Goal: Find specific page/section: Find specific page/section

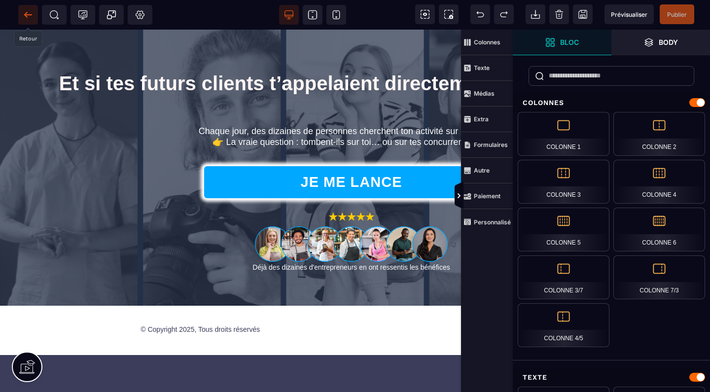
click at [28, 14] on icon at bounding box center [27, 14] width 7 height 0
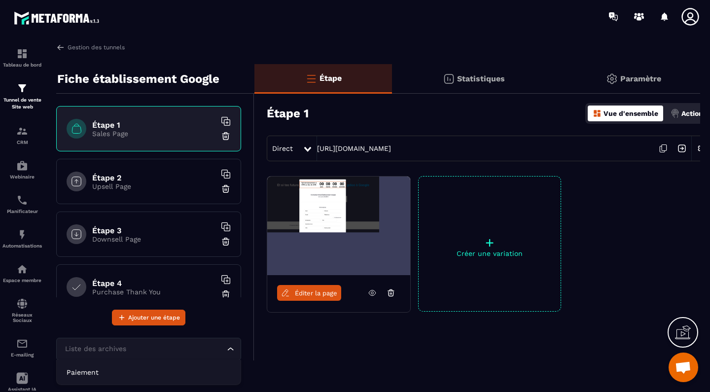
click at [108, 348] on div "Liste des archives" at bounding box center [144, 349] width 164 height 11
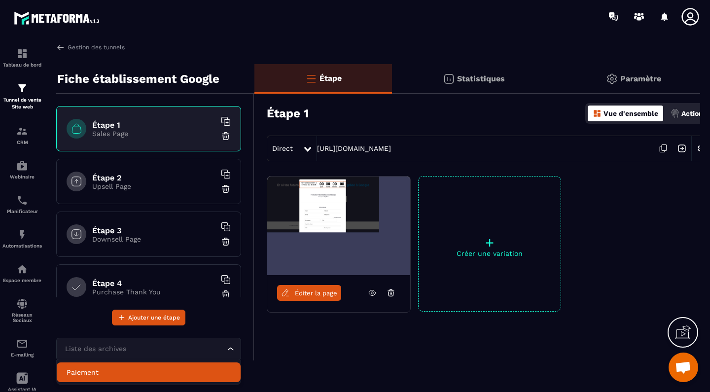
click at [95, 371] on p "Paiement" at bounding box center [149, 372] width 164 height 10
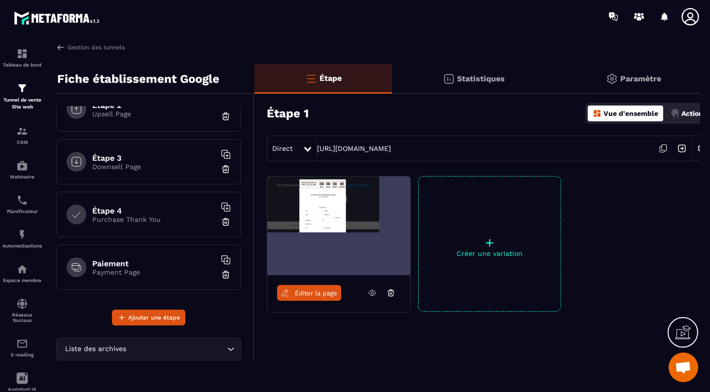
scroll to position [73, 0]
click at [133, 269] on p "Payment Page" at bounding box center [153, 272] width 123 height 8
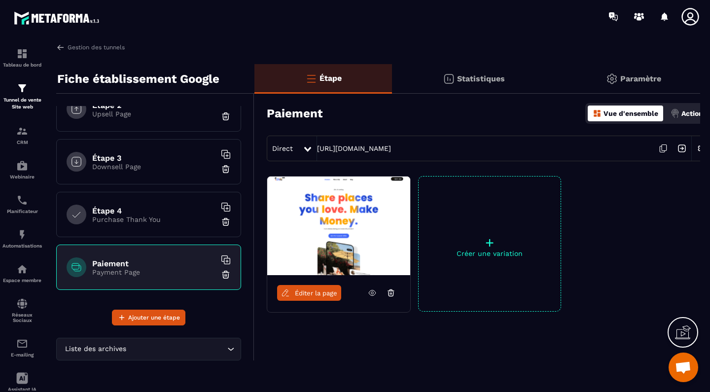
click at [136, 230] on div "Étape 4 Purchase Thank You" at bounding box center [148, 214] width 185 height 45
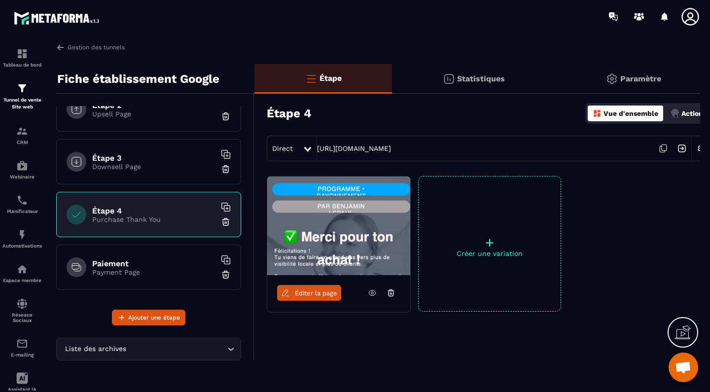
click at [142, 160] on h6 "Étape 3" at bounding box center [153, 157] width 123 height 9
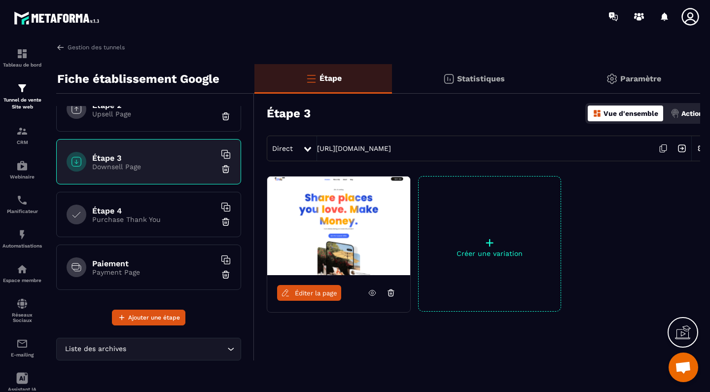
click at [306, 285] on link "Éditer la page" at bounding box center [309, 293] width 64 height 16
